Goal: Obtain resource: Obtain resource

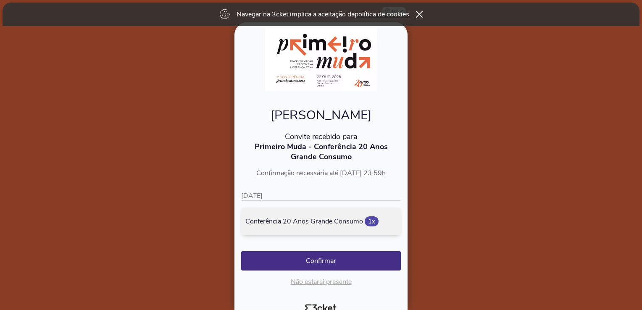
scroll to position [30, 0]
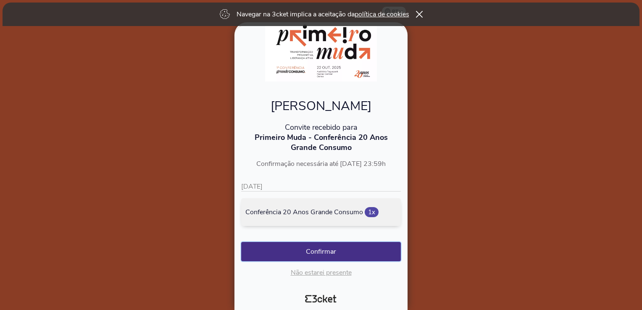
click at [324, 253] on button "Confirmar" at bounding box center [321, 251] width 160 height 19
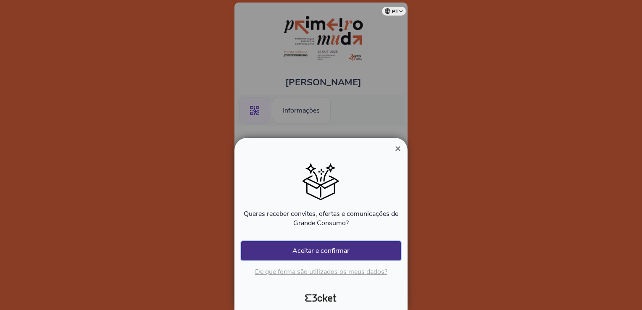
click at [369, 251] on button "Aceitar e confirmar" at bounding box center [321, 250] width 160 height 19
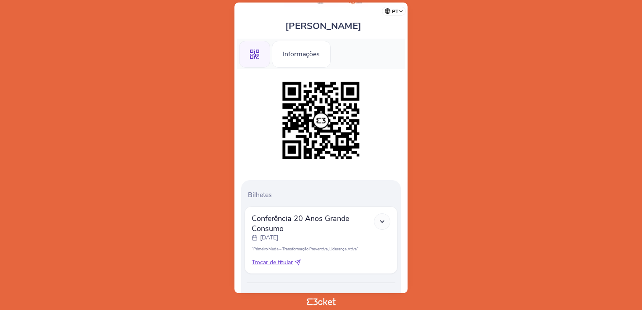
scroll to position [84, 0]
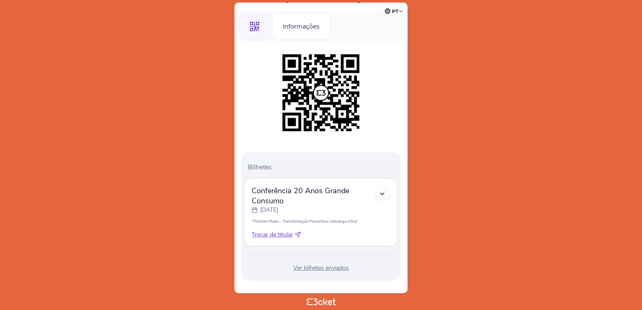
click at [383, 191] on icon at bounding box center [381, 193] width 7 height 7
click at [330, 267] on div "Ver bilhetes enviados" at bounding box center [320, 268] width 153 height 8
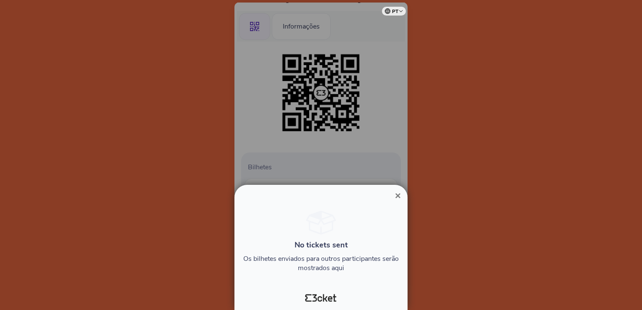
click at [397, 196] on span "×" at bounding box center [398, 195] width 6 height 11
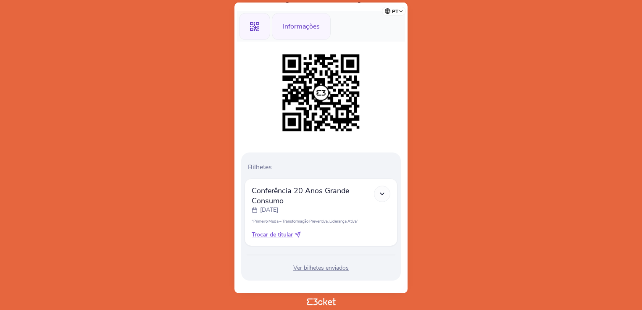
click at [293, 25] on div "Informações" at bounding box center [301, 26] width 59 height 27
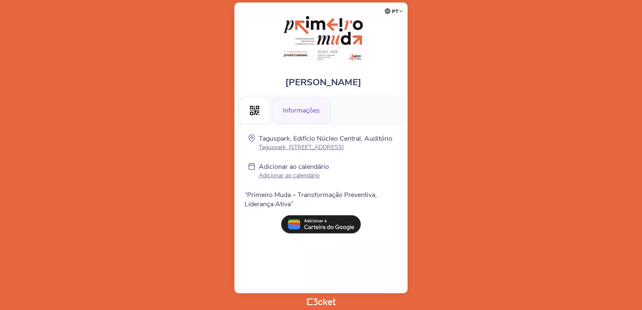
click at [326, 231] on img at bounding box center [321, 224] width 80 height 18
